Goal: Check status

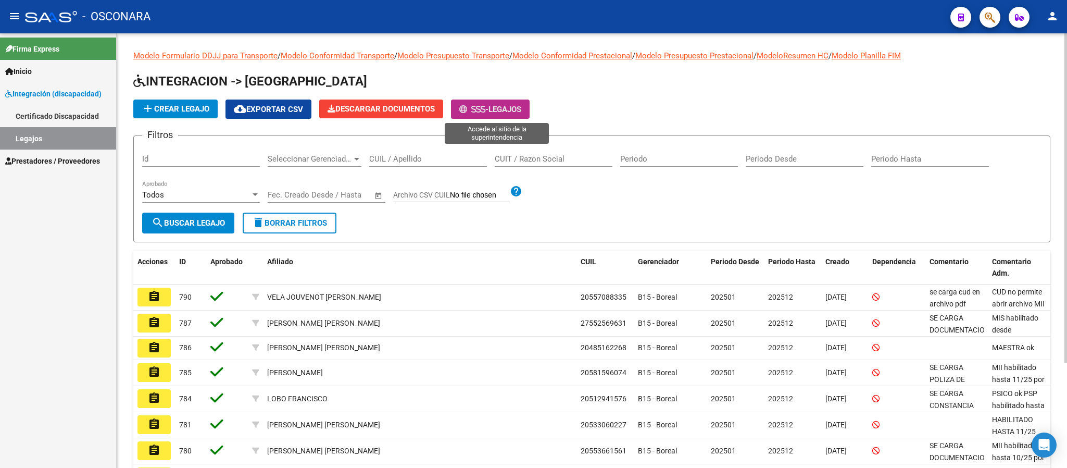
click at [516, 102] on button "- Legajos" at bounding box center [490, 108] width 79 height 19
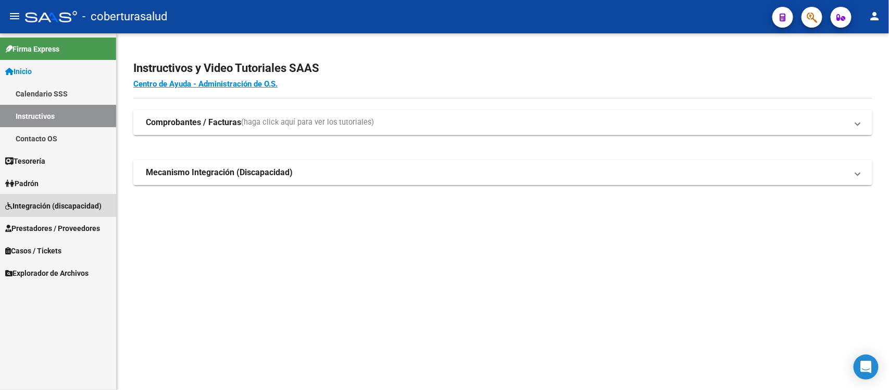
click at [58, 202] on span "Integración (discapacidad)" at bounding box center [53, 205] width 96 height 11
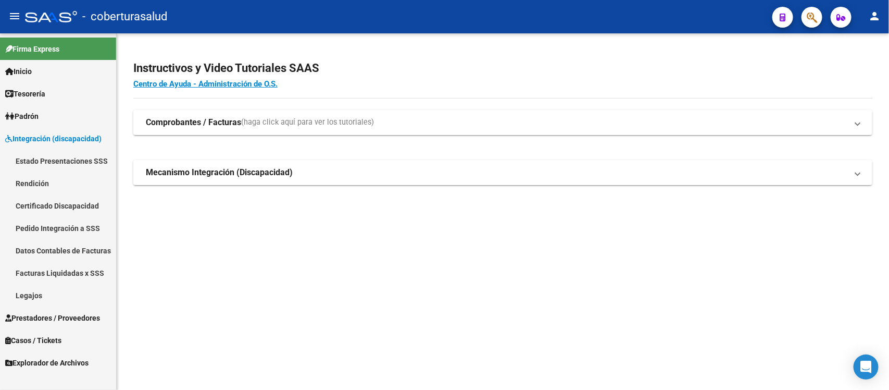
click at [104, 156] on link "Estado Presentaciones SSS" at bounding box center [58, 161] width 116 height 22
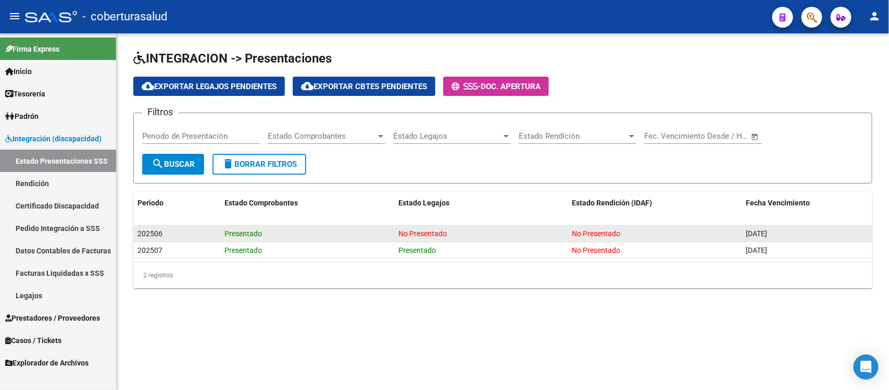
click at [443, 237] on div "No Presentado" at bounding box center [481, 234] width 166 height 12
